Goal: Book appointment/travel/reservation

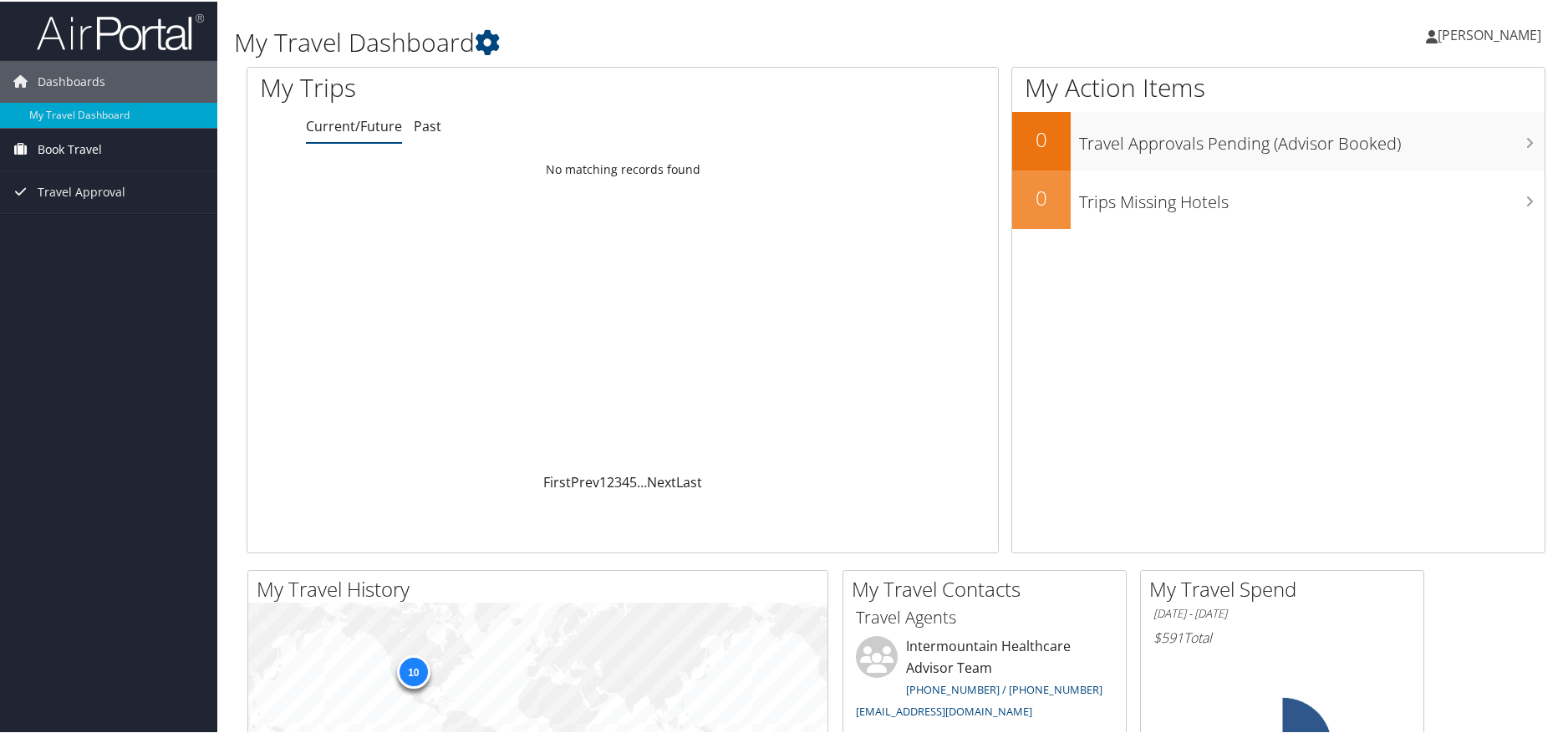
click at [97, 143] on span "Book Travel" at bounding box center [69, 147] width 65 height 42
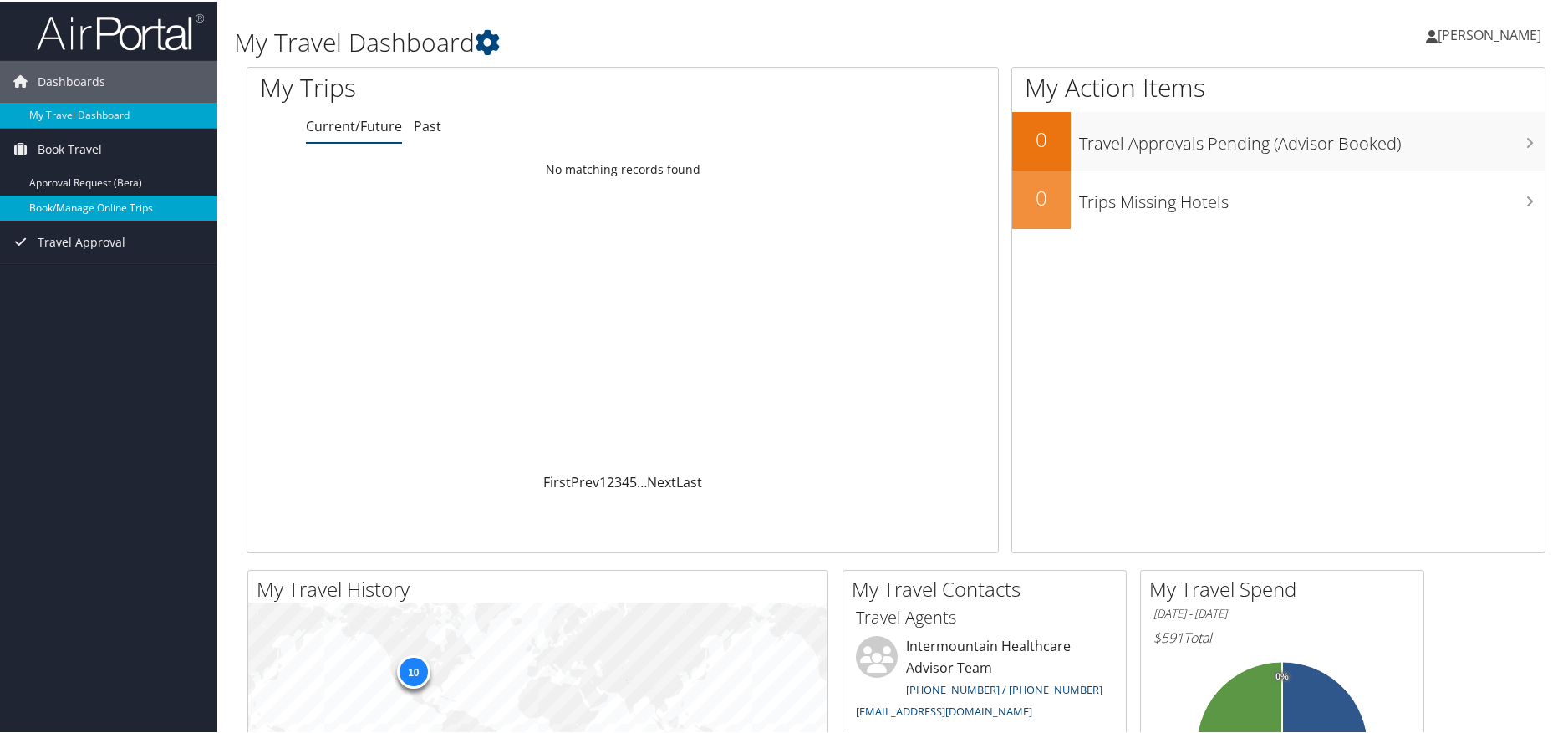
click at [116, 199] on link "Book/Manage Online Trips" at bounding box center [108, 207] width 217 height 25
click at [82, 208] on link "Book/Manage Online Trips" at bounding box center [108, 207] width 217 height 25
click at [92, 141] on span "Book Travel" at bounding box center [69, 147] width 65 height 42
click at [91, 141] on span "Book Travel" at bounding box center [69, 147] width 65 height 42
click at [98, 210] on link "Book/Manage Online Trips" at bounding box center [108, 207] width 217 height 25
